Goal: Information Seeking & Learning: Learn about a topic

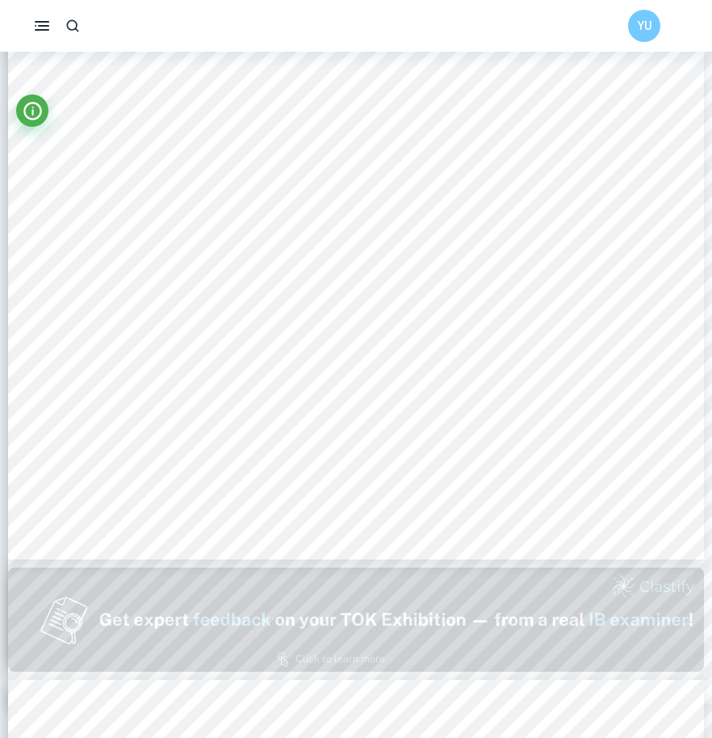
scroll to position [418, 0]
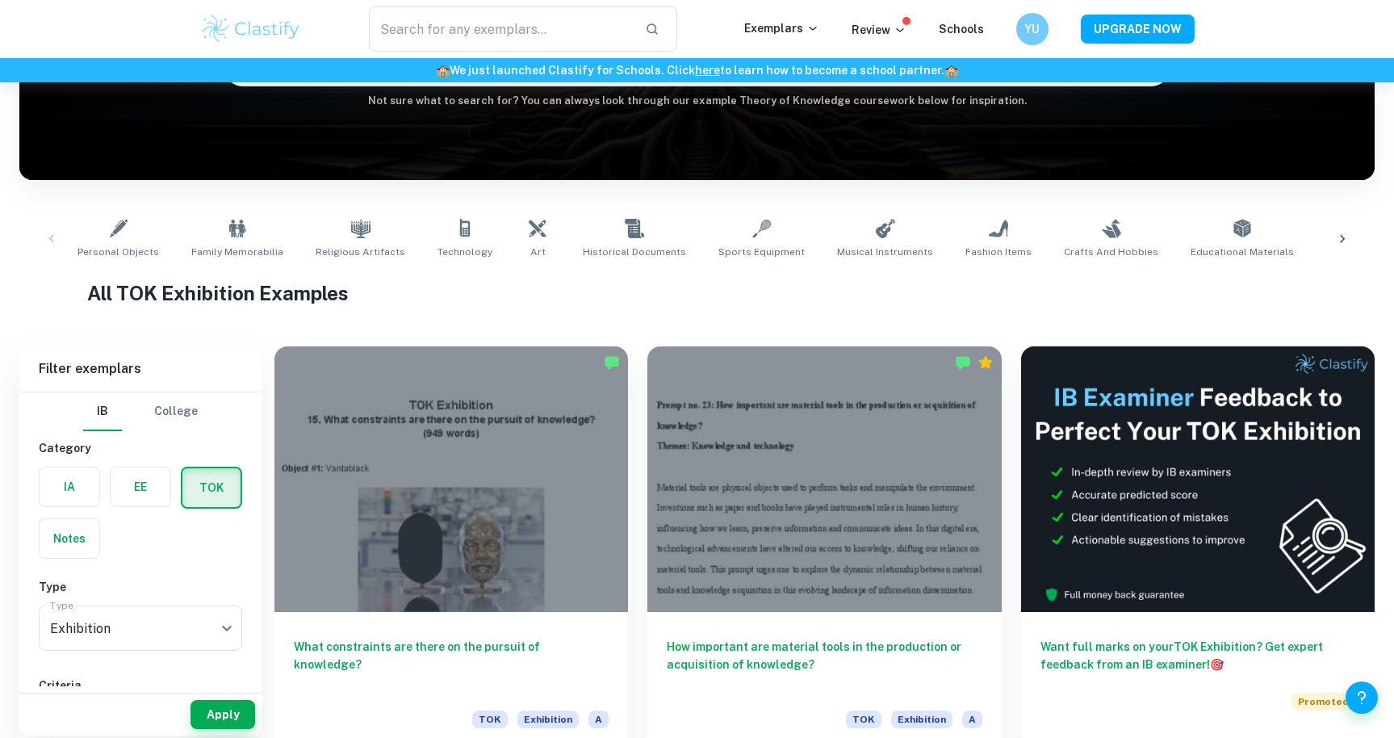
scroll to position [203, 0]
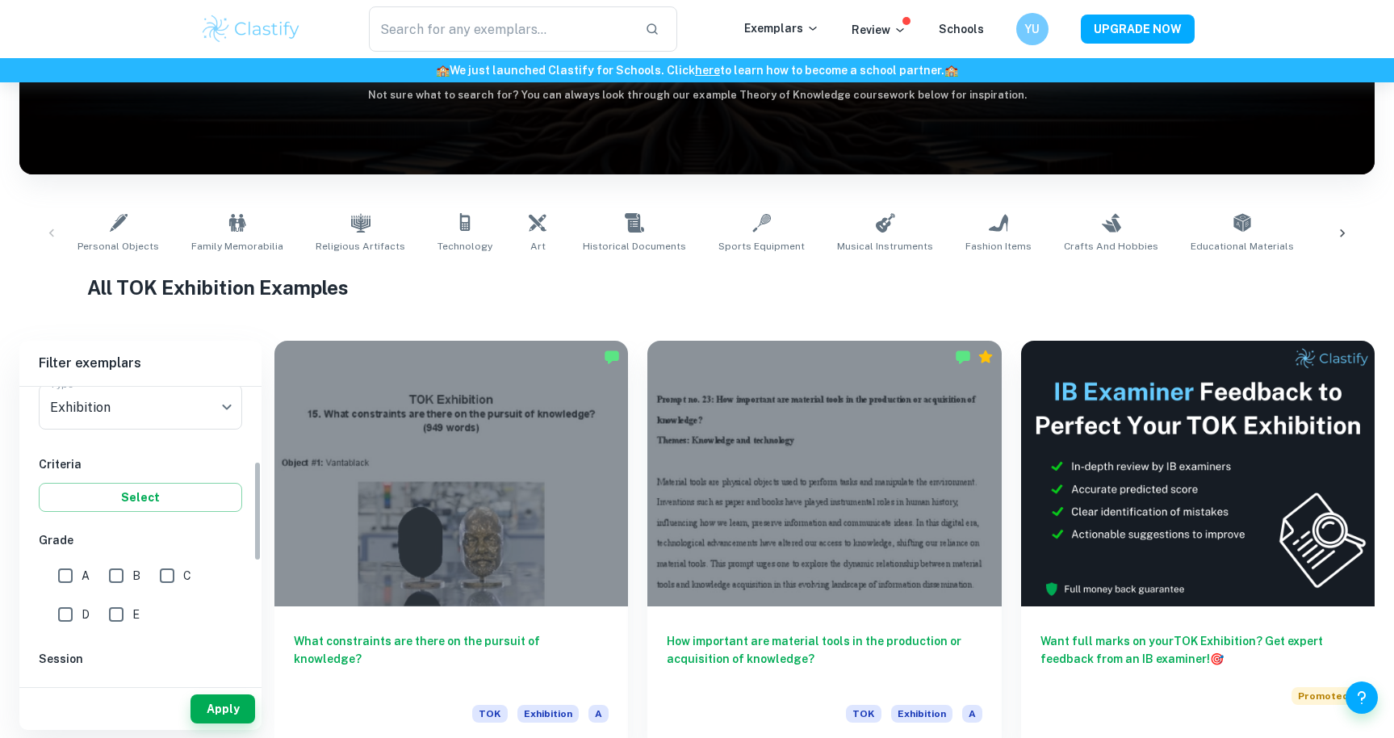
click at [68, 570] on input "A" at bounding box center [65, 575] width 32 height 32
checkbox input "true"
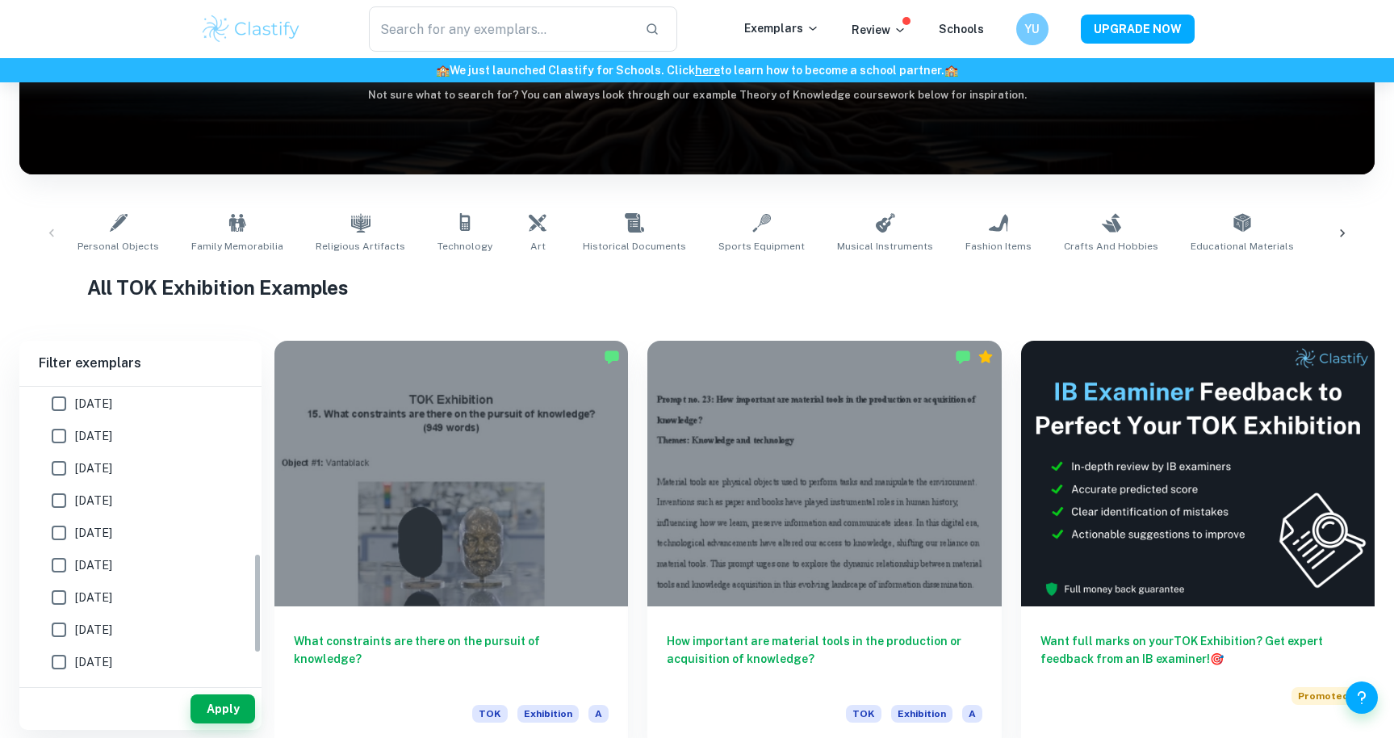
scroll to position [529, 0]
click at [202, 702] on button "Apply" at bounding box center [222, 708] width 65 height 29
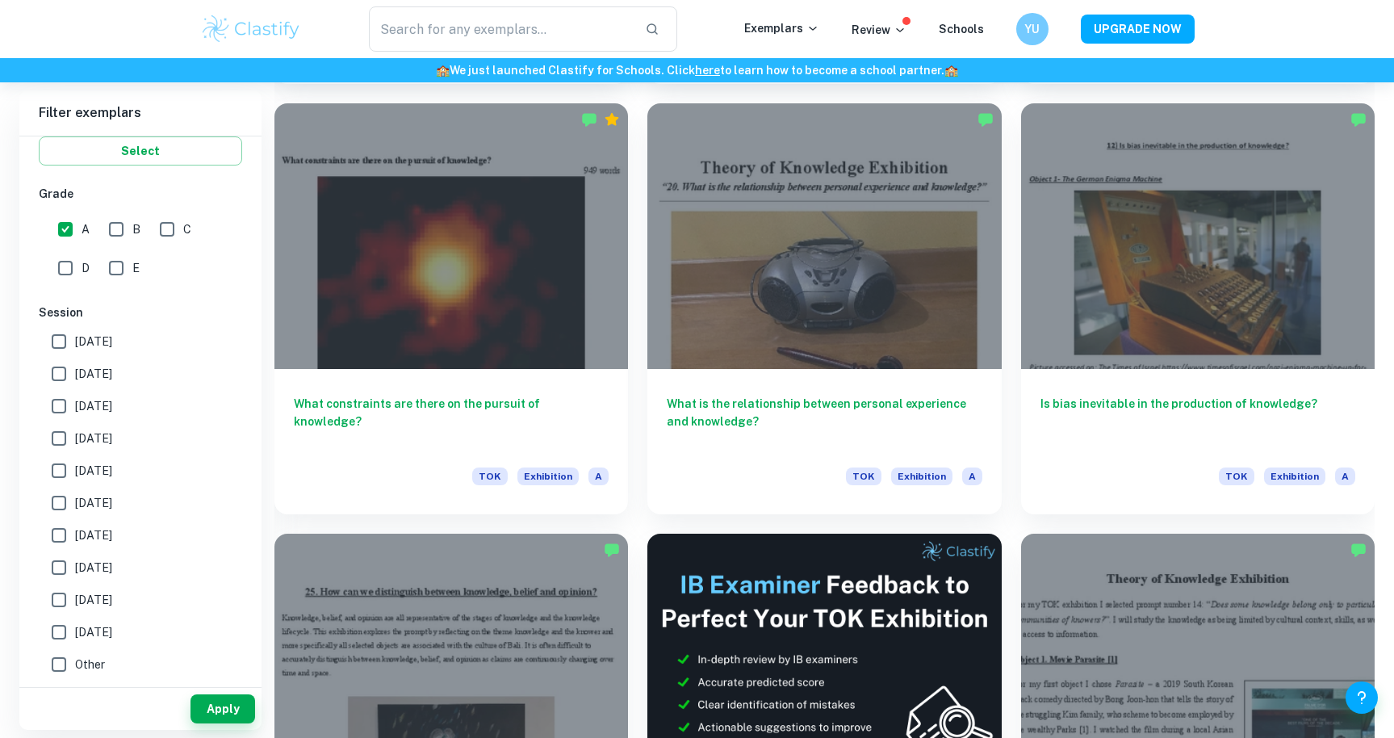
scroll to position [4736, 0]
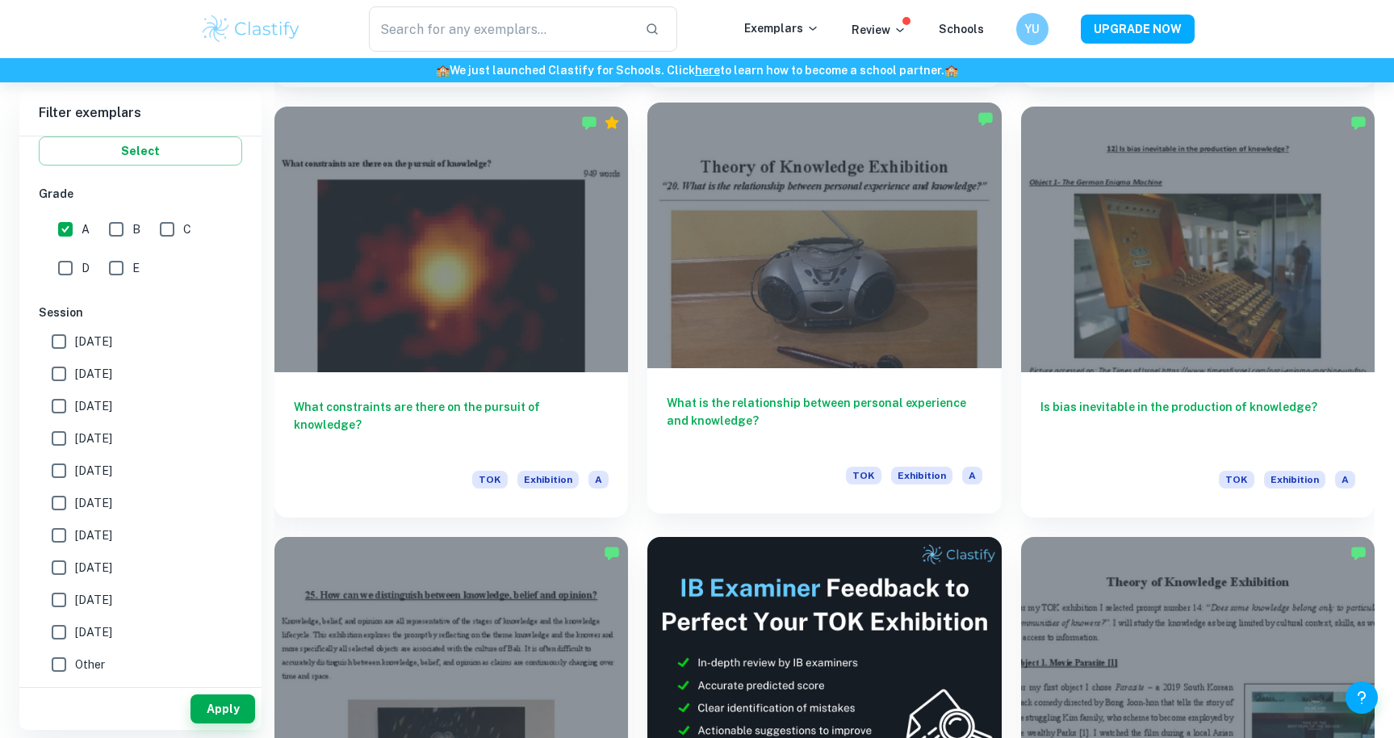
click at [804, 201] on div at bounding box center [823, 234] width 353 height 265
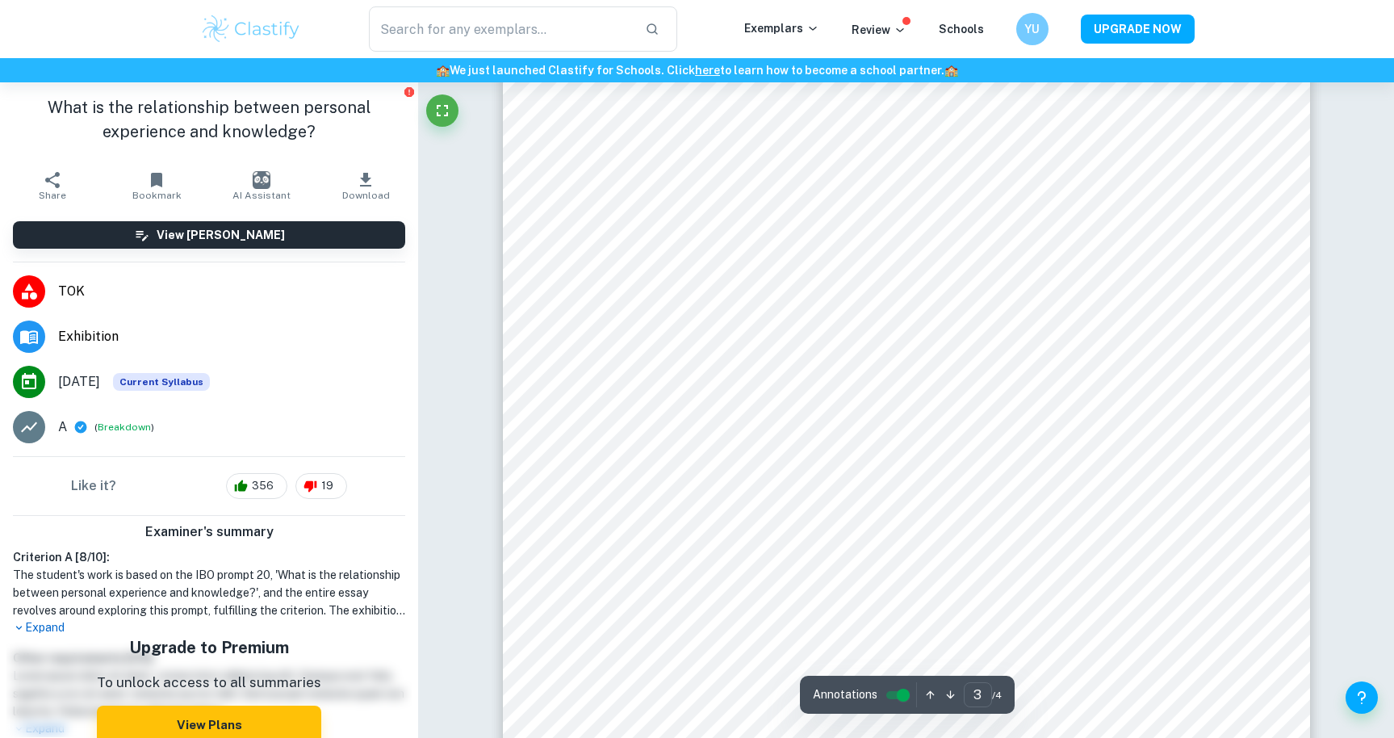
scroll to position [2933, 0]
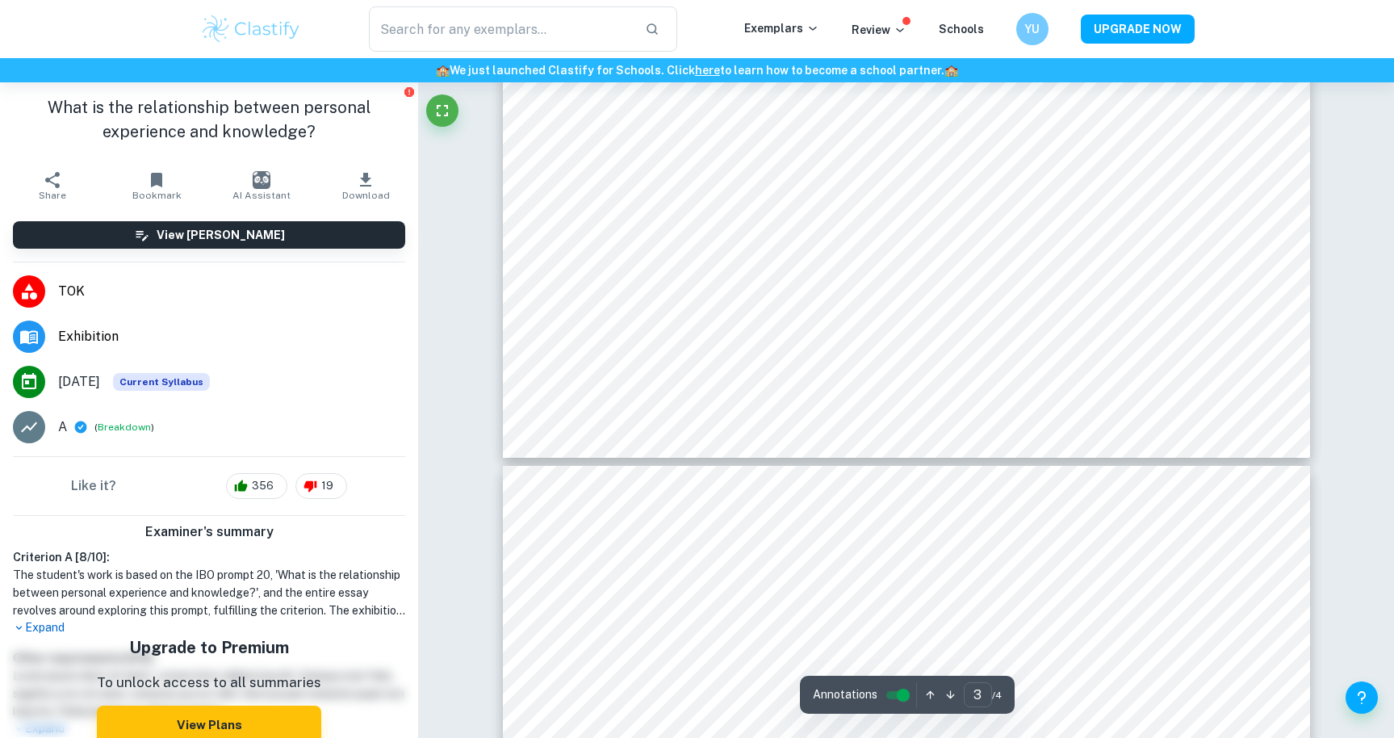
type input "4"
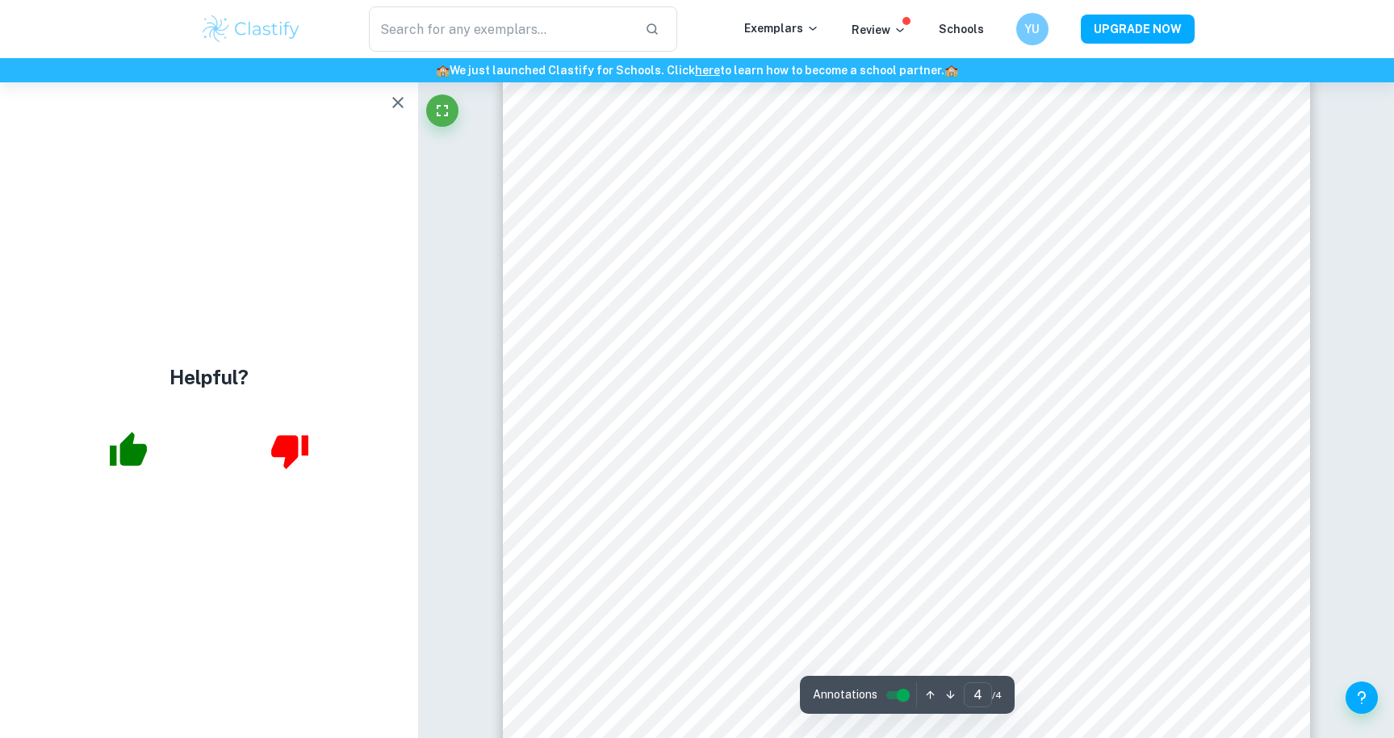
scroll to position [3843, 0]
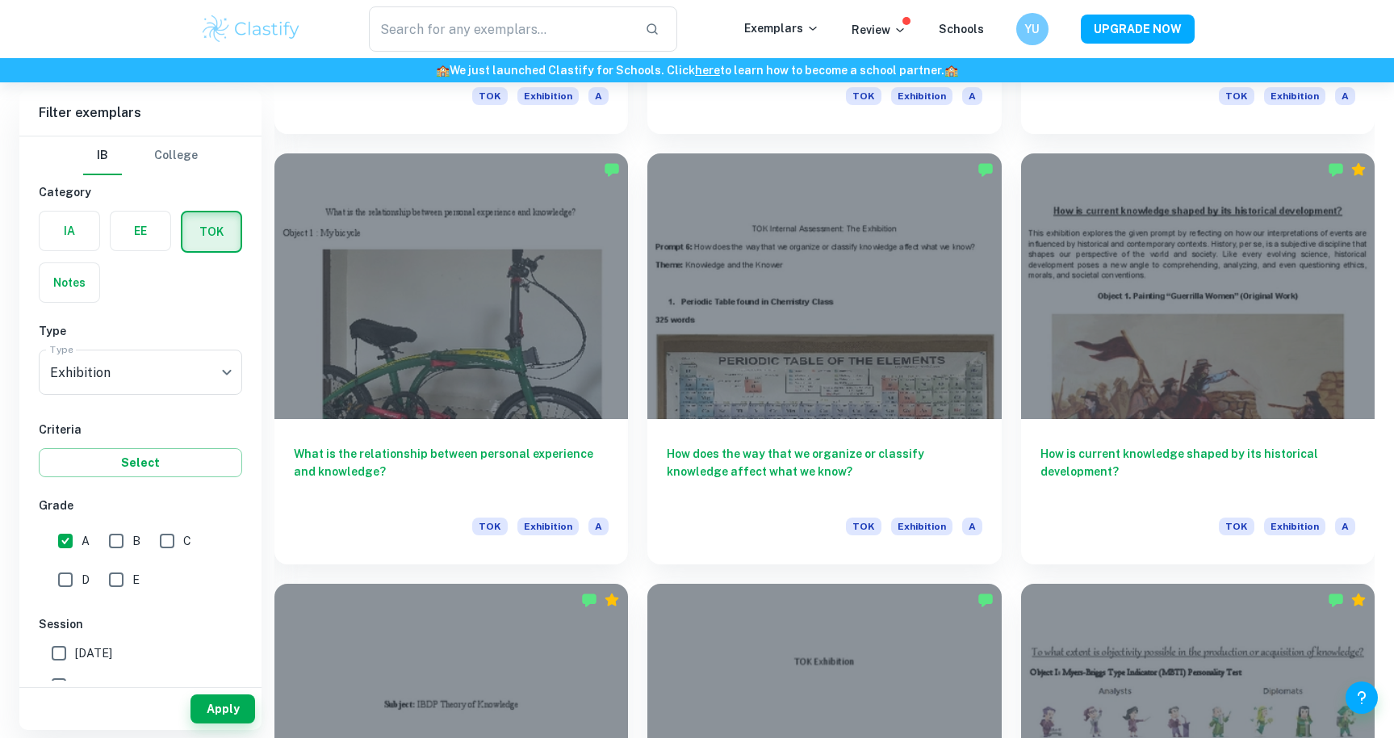
scroll to position [6408, 0]
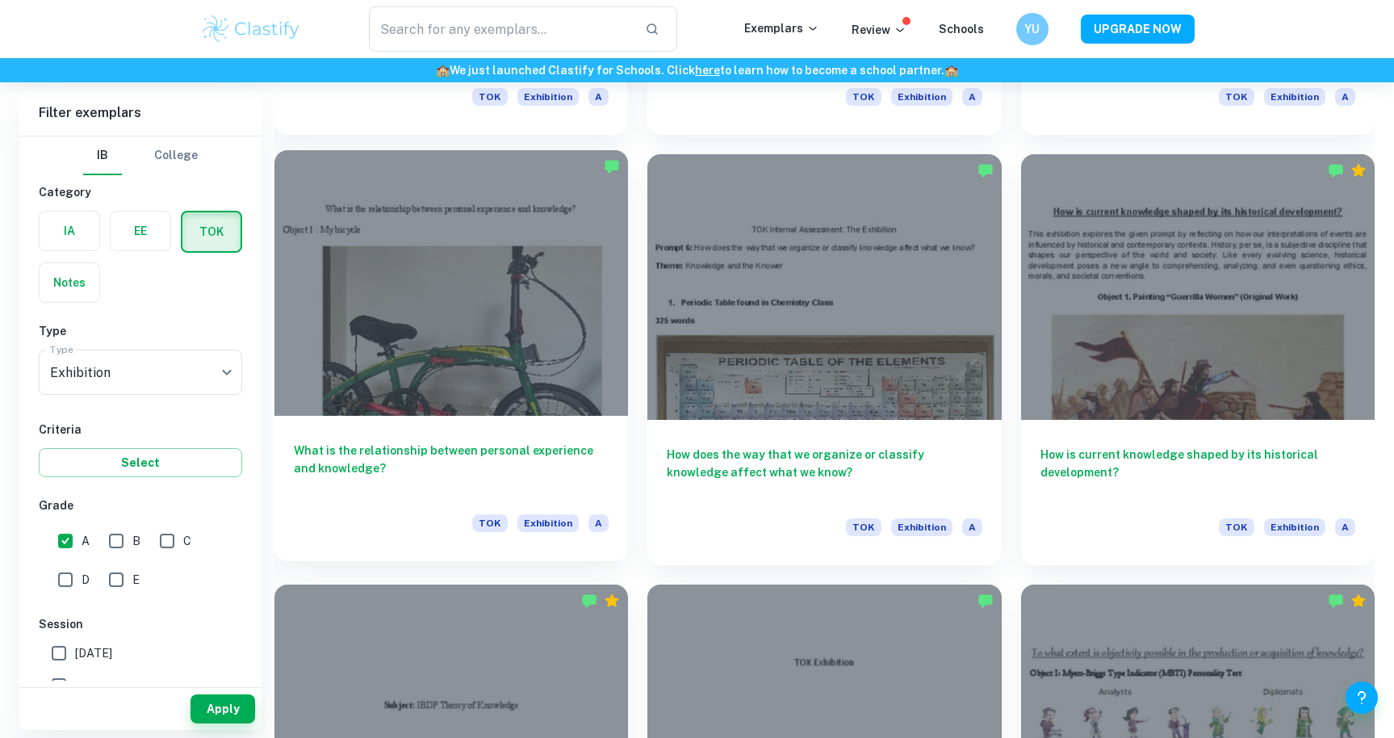
click at [433, 426] on div "What is the relationship between personal experience and knowledge? TOK Exhibit…" at bounding box center [450, 488] width 353 height 145
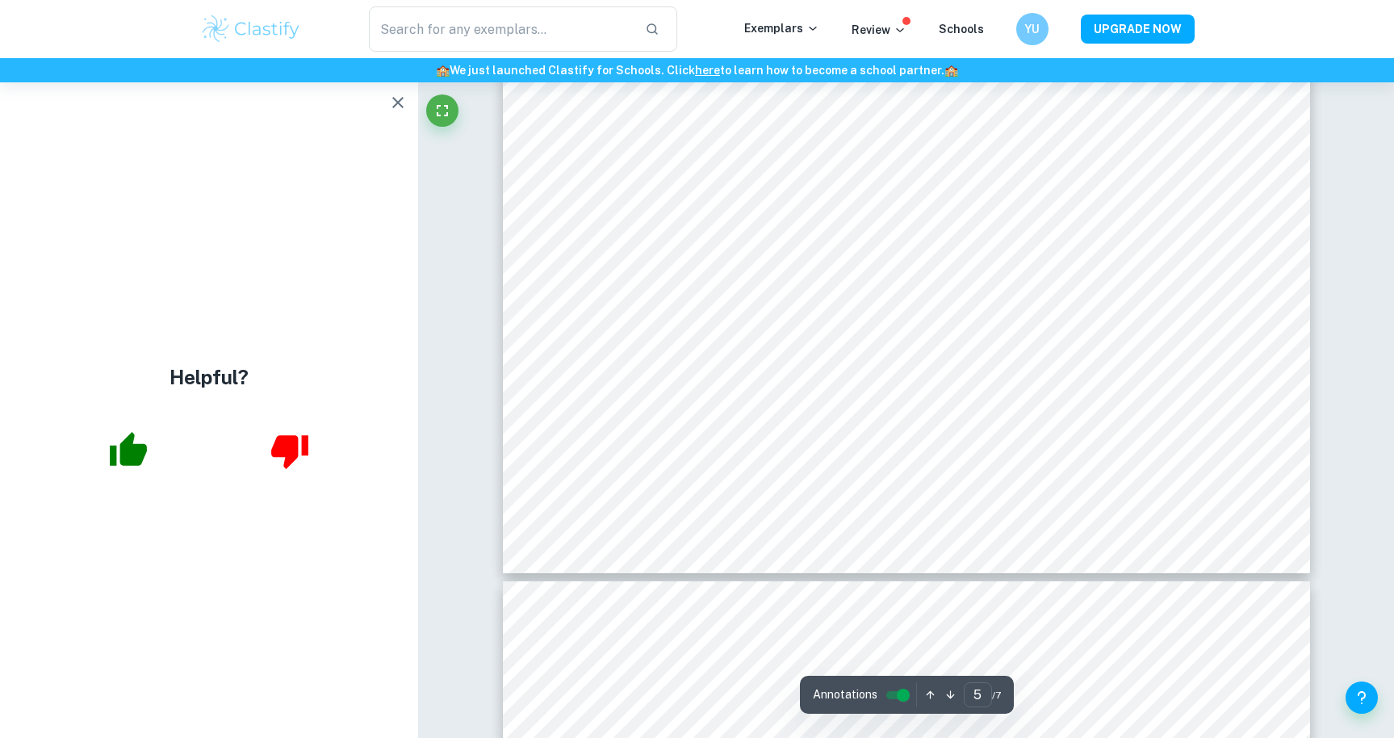
scroll to position [5430, 1]
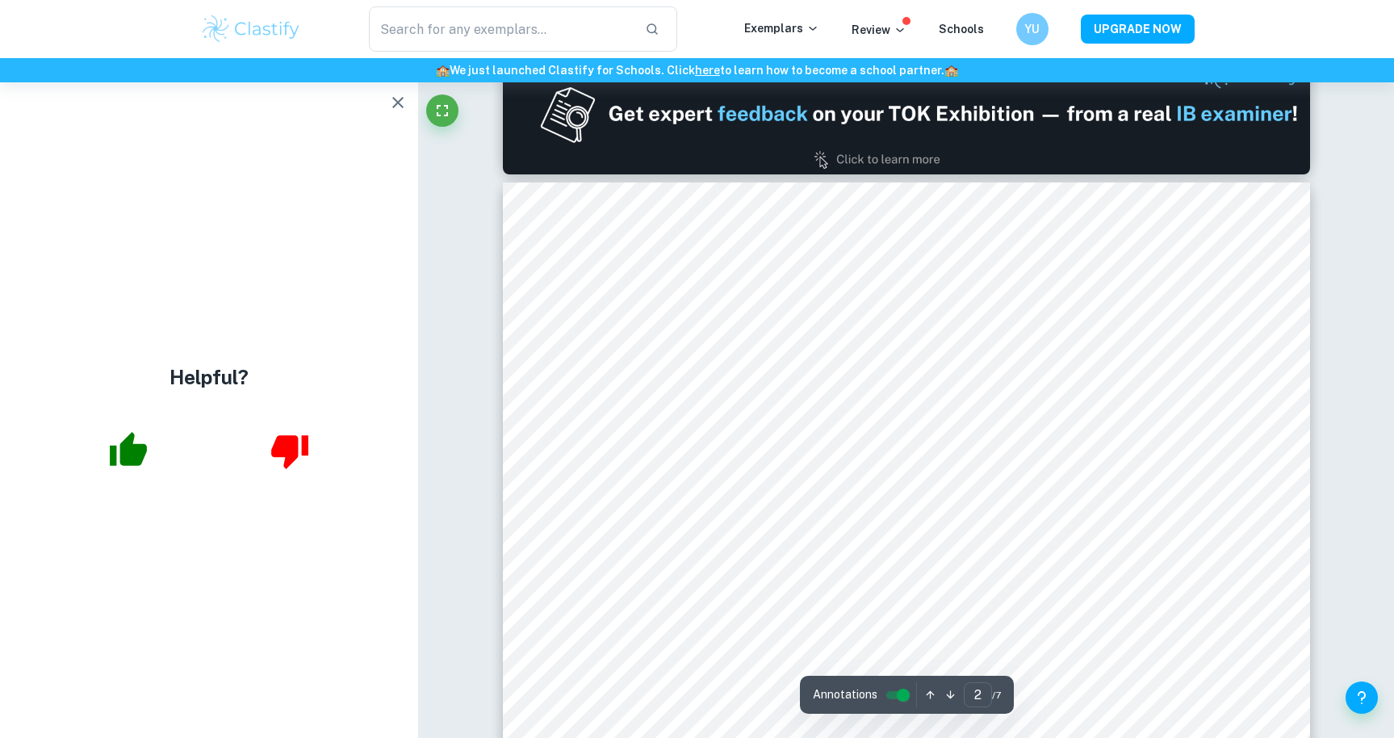
type input "1"
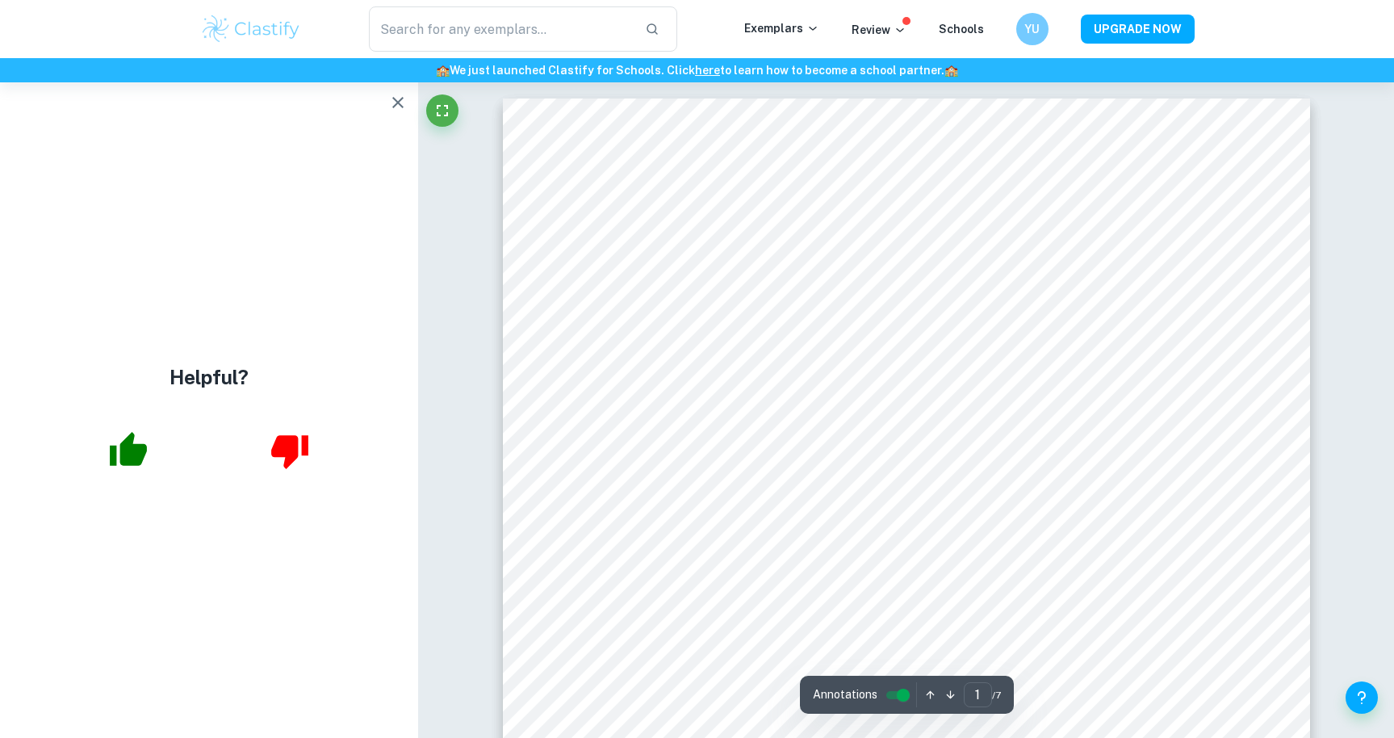
scroll to position [0, 0]
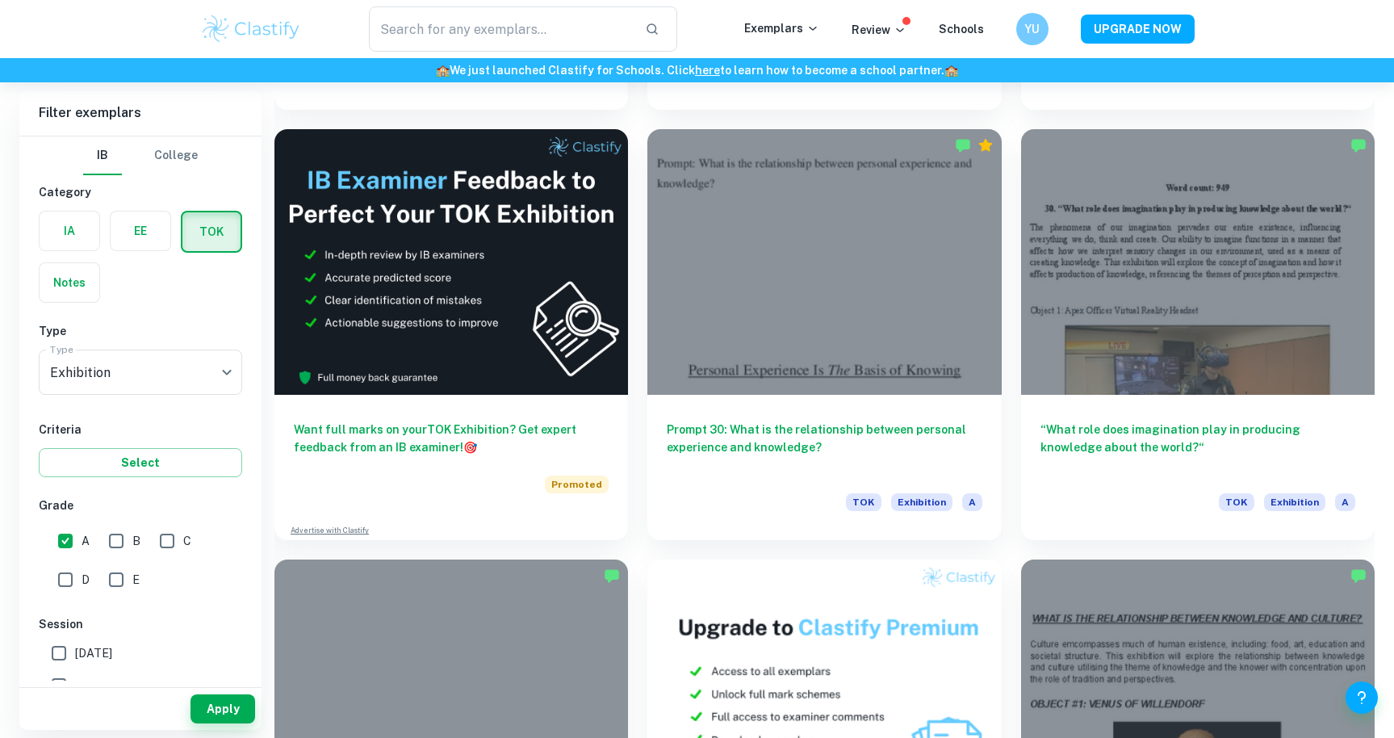
scroll to position [9873, 0]
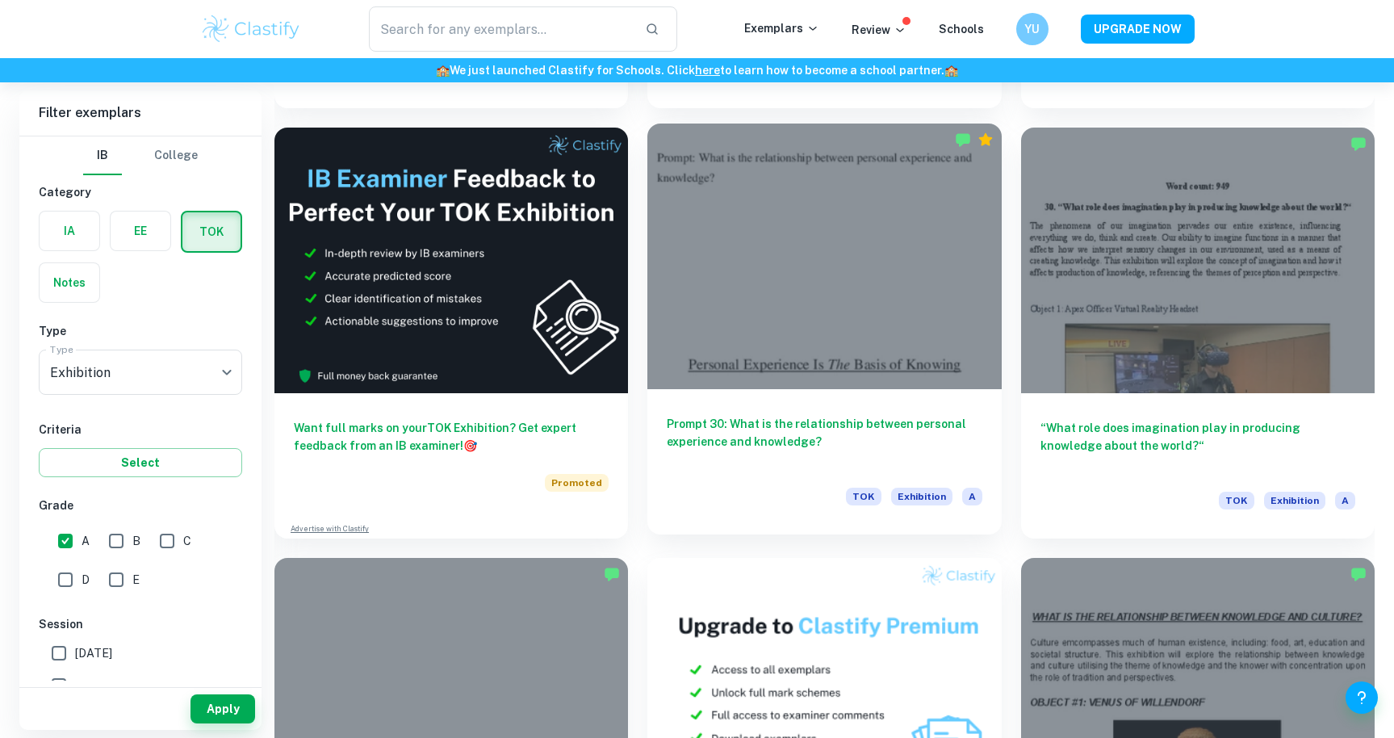
click at [725, 426] on h6 "Prompt 30: What is the relationship between personal experience and knowledge?" at bounding box center [824, 441] width 315 height 53
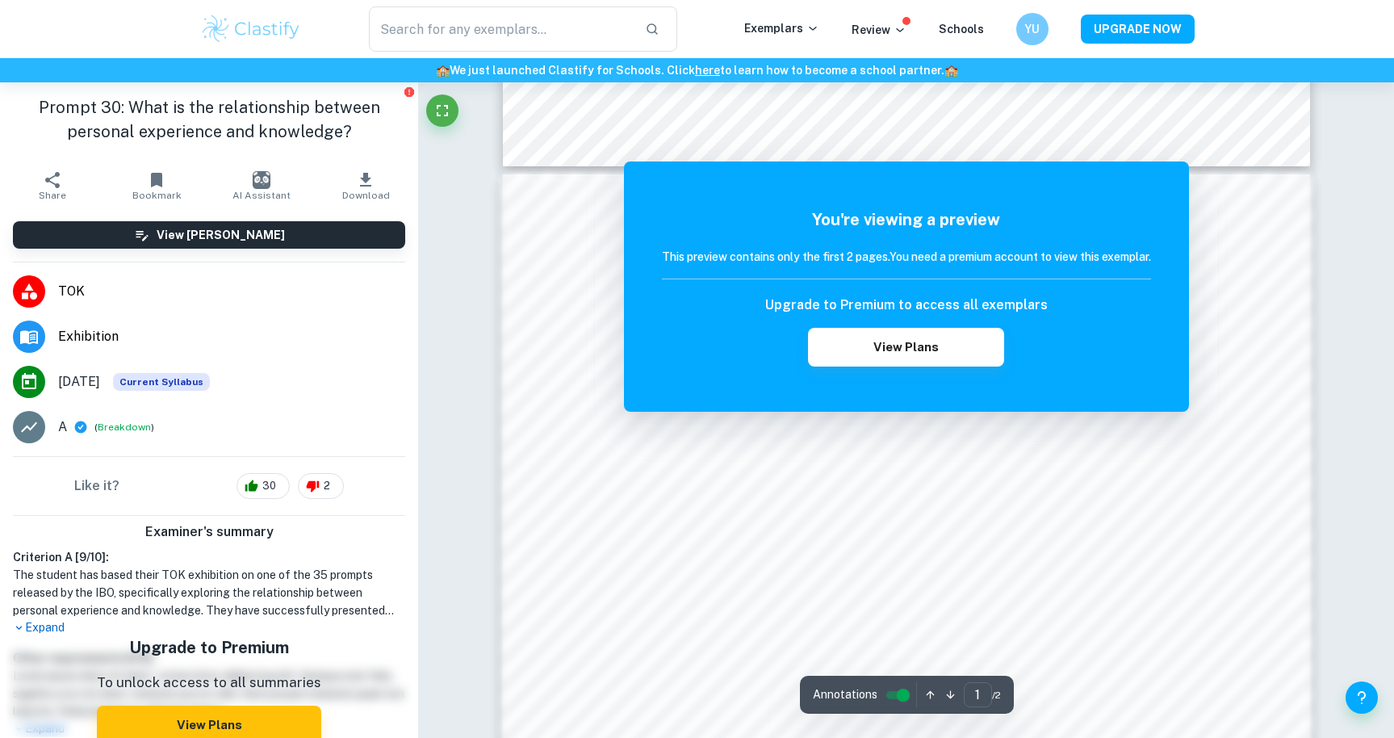
scroll to position [1086, 0]
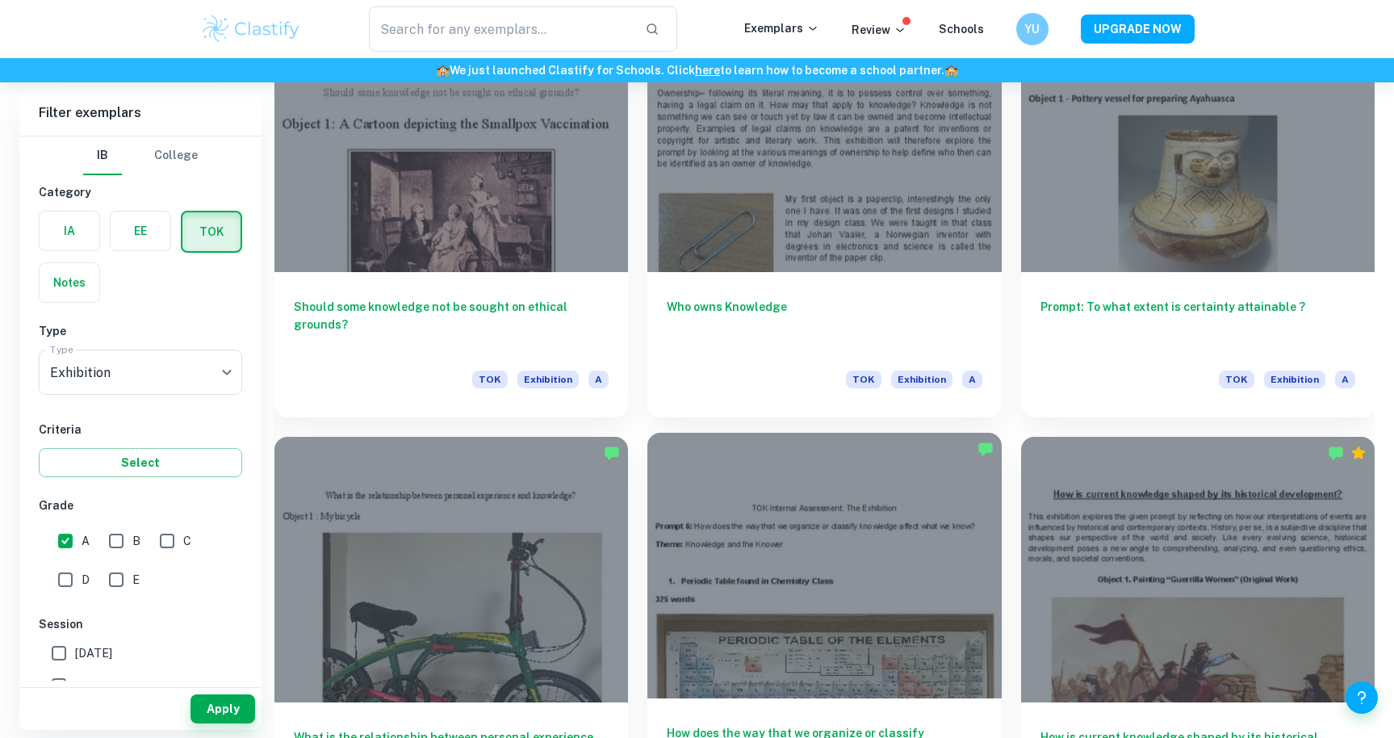
scroll to position [6307, 0]
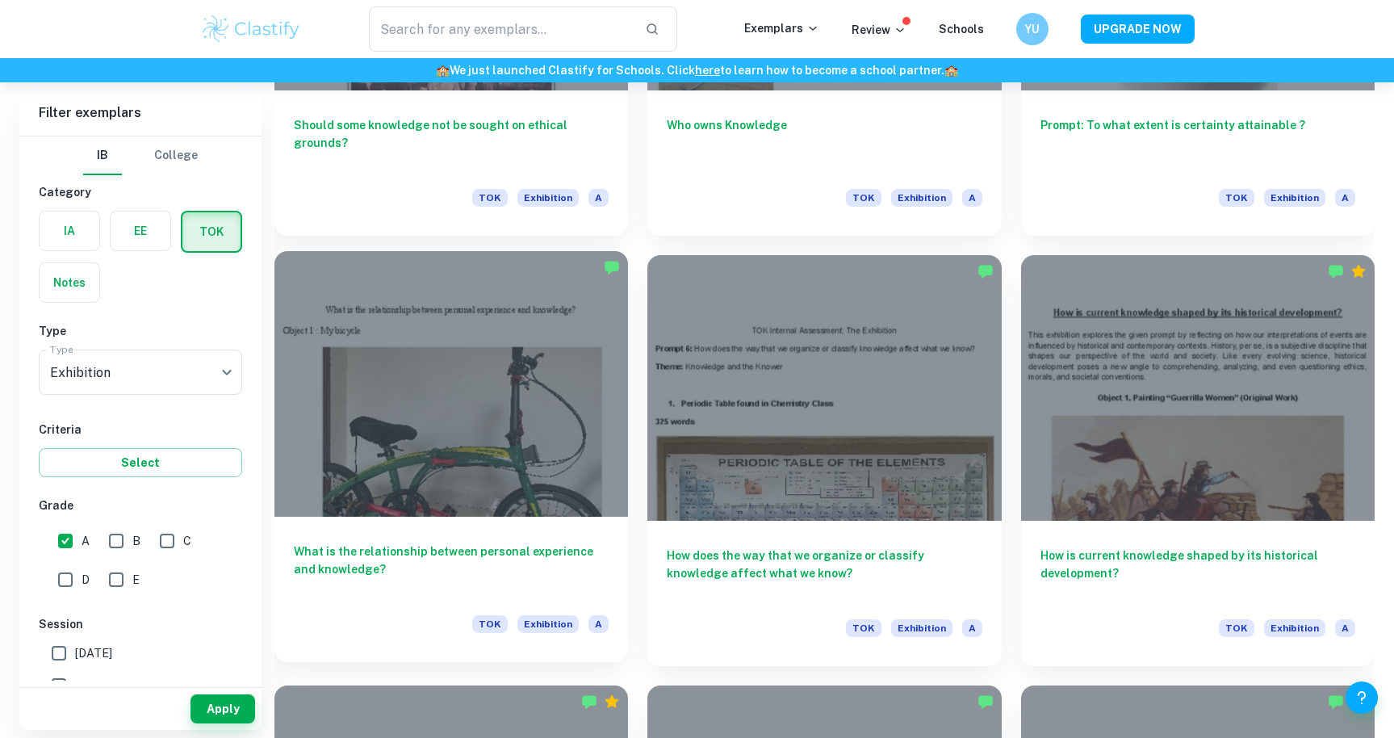
click at [519, 349] on div at bounding box center [450, 383] width 353 height 265
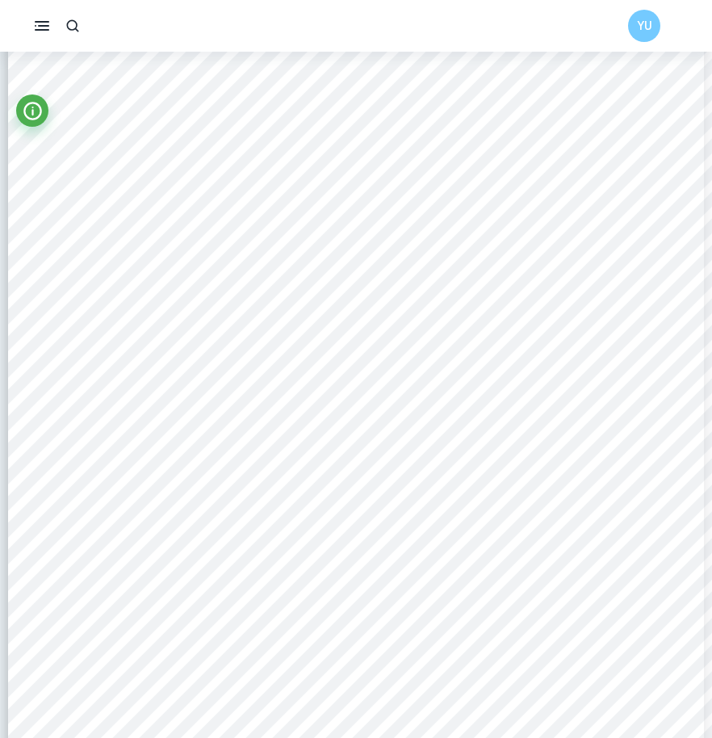
scroll to position [160, 0]
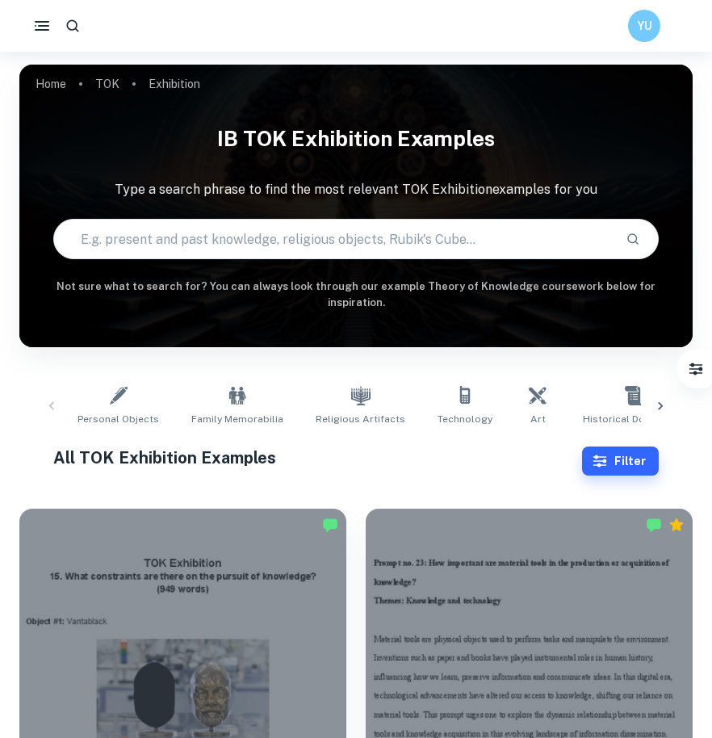
click at [354, 234] on input "text" at bounding box center [333, 238] width 559 height 45
type input "personal experience"
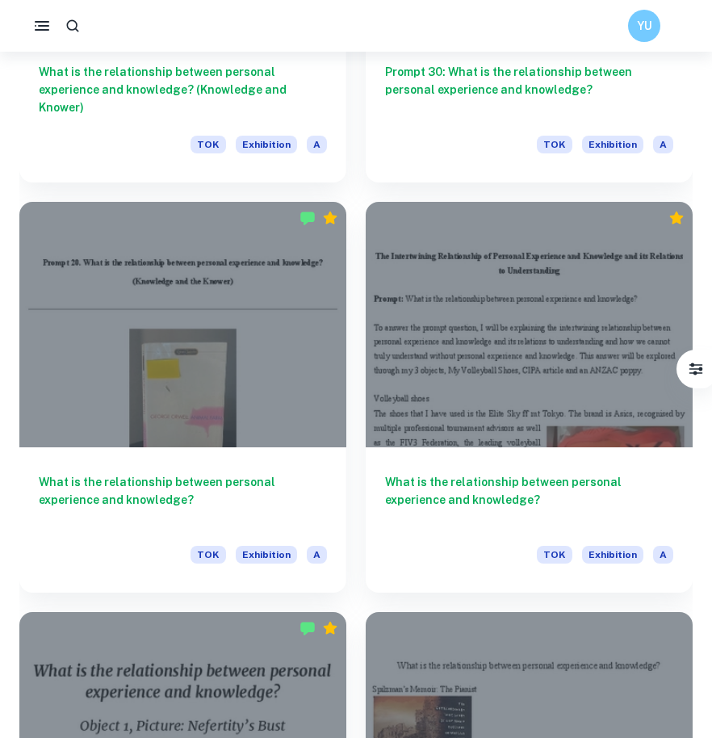
scroll to position [2353, 0]
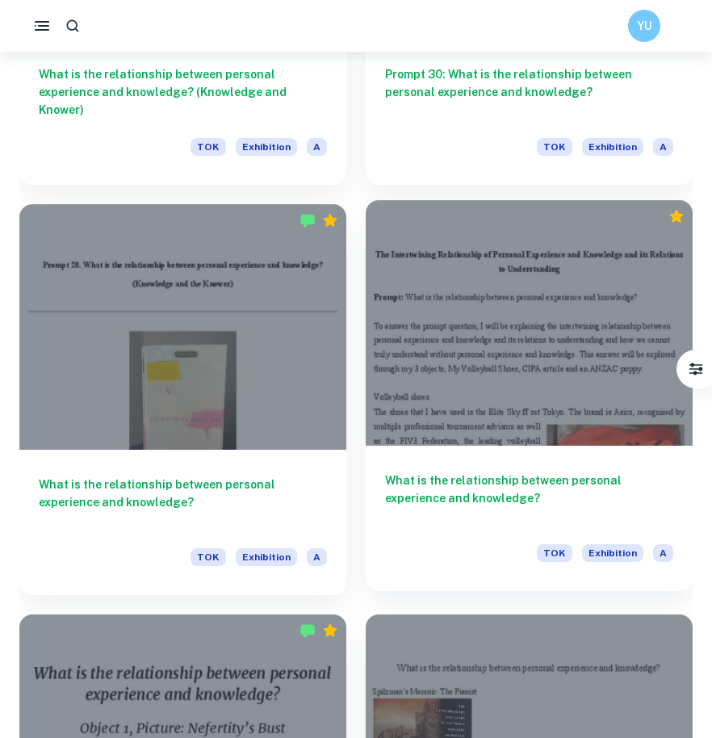
click at [516, 419] on div at bounding box center [529, 322] width 327 height 245
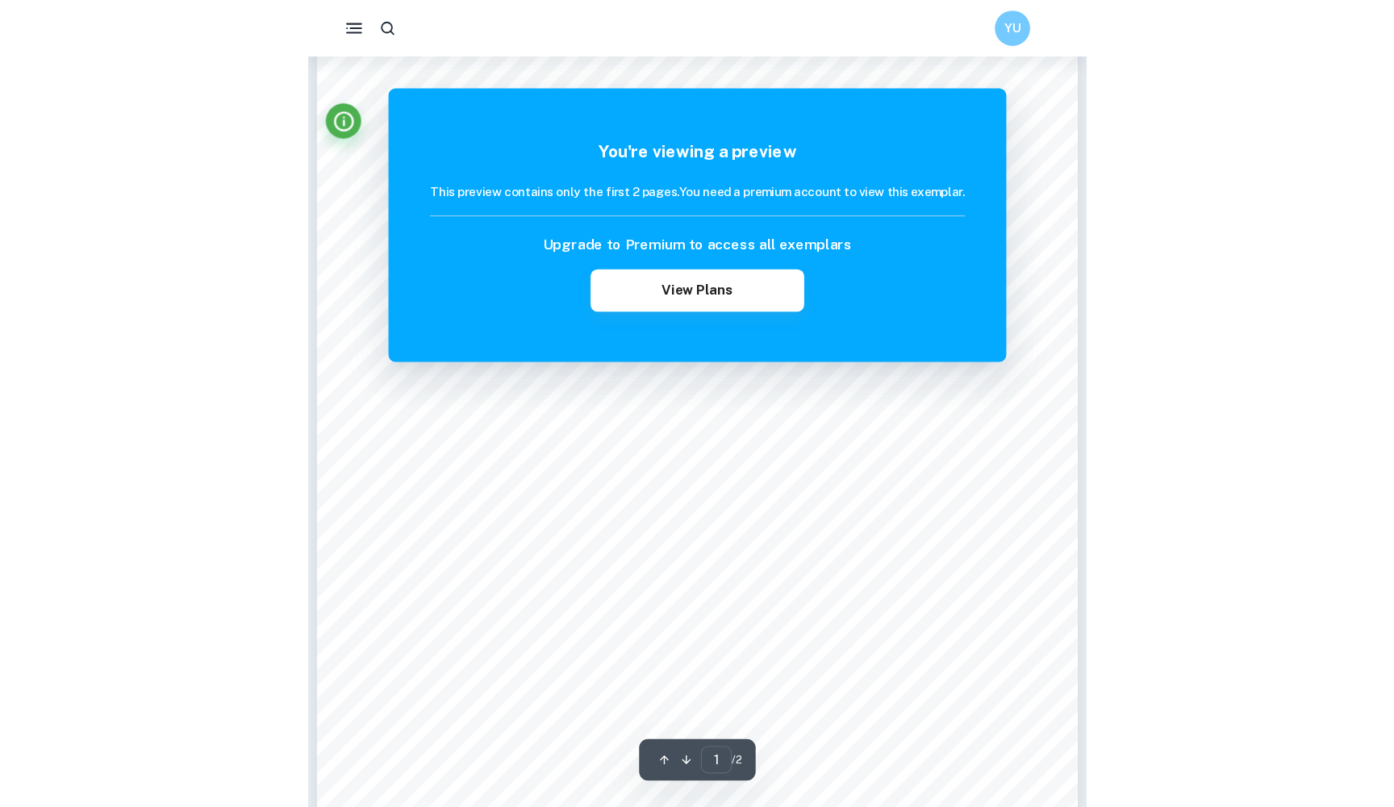
scroll to position [252, 0]
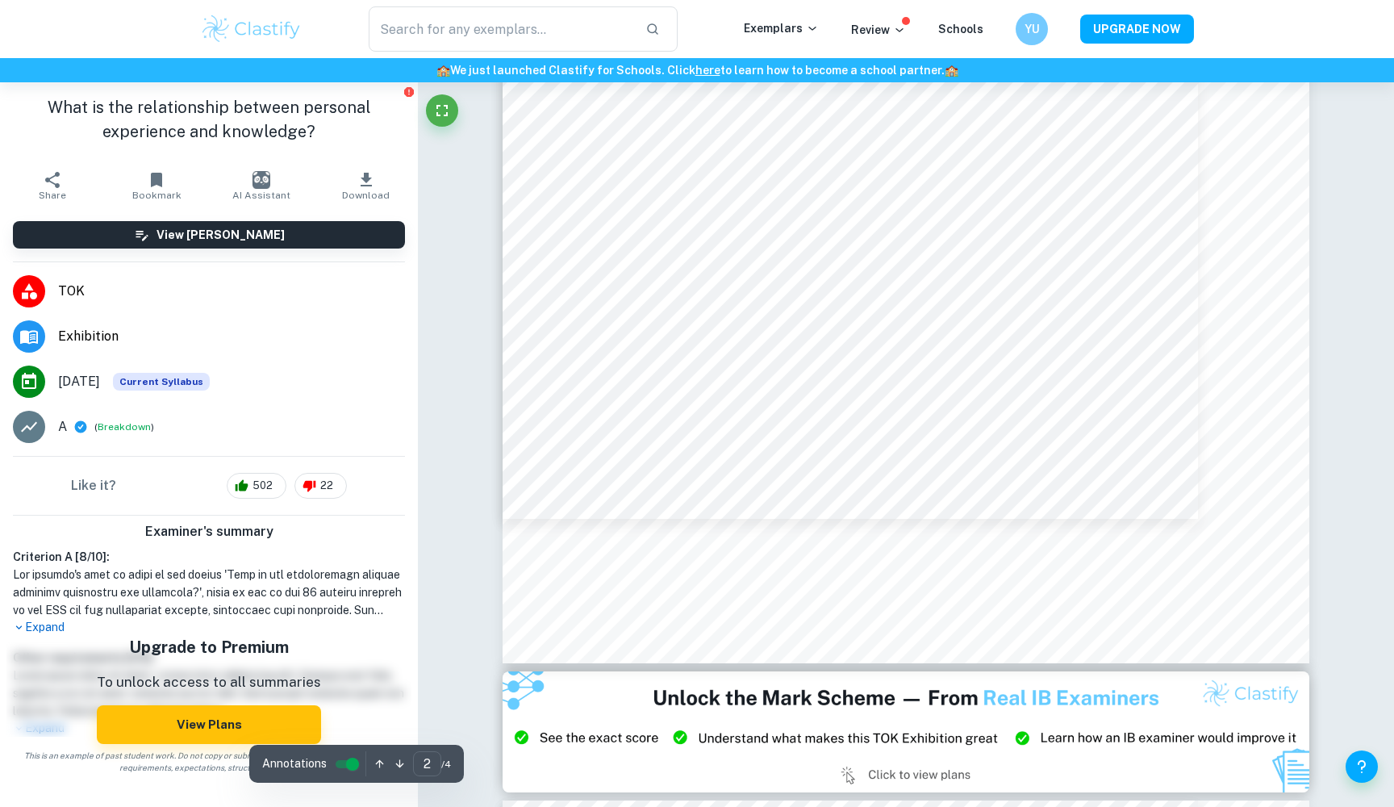
scroll to position [1662, 0]
